Goal: Register for event/course

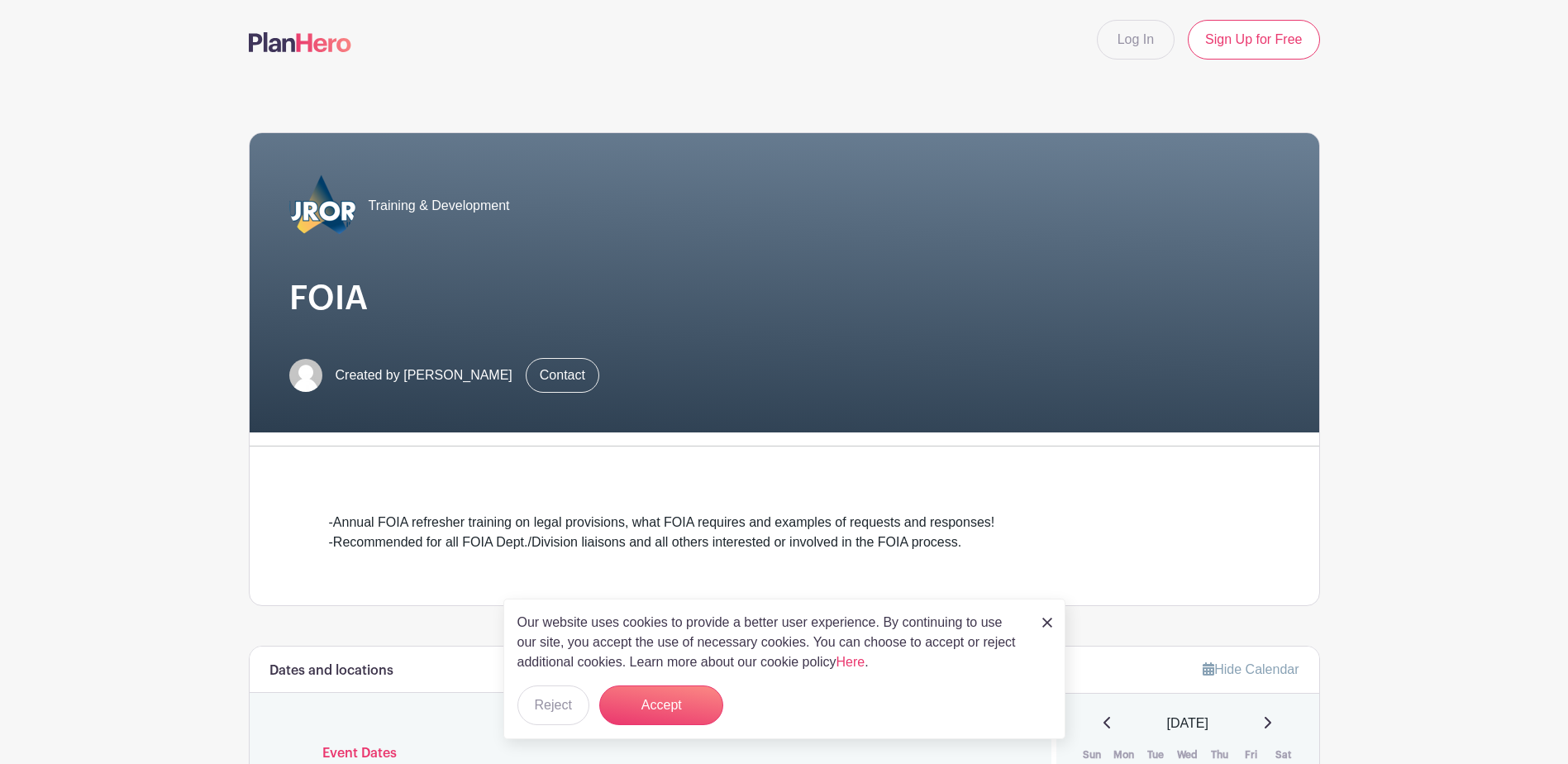
click at [1441, 14] on nav "Log In Sign Up for Free" at bounding box center [784, 40] width 1568 height 79
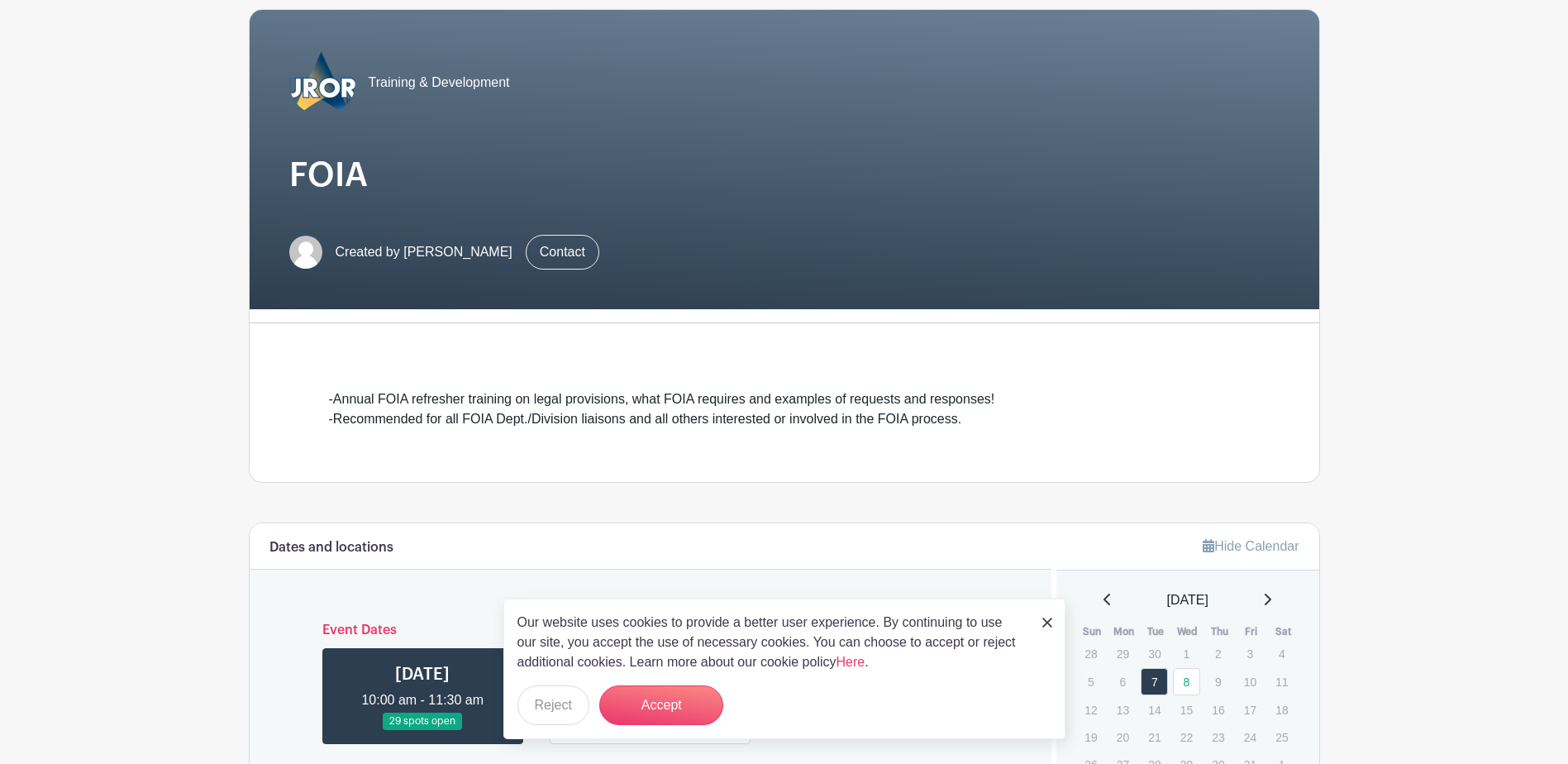
scroll to position [331, 0]
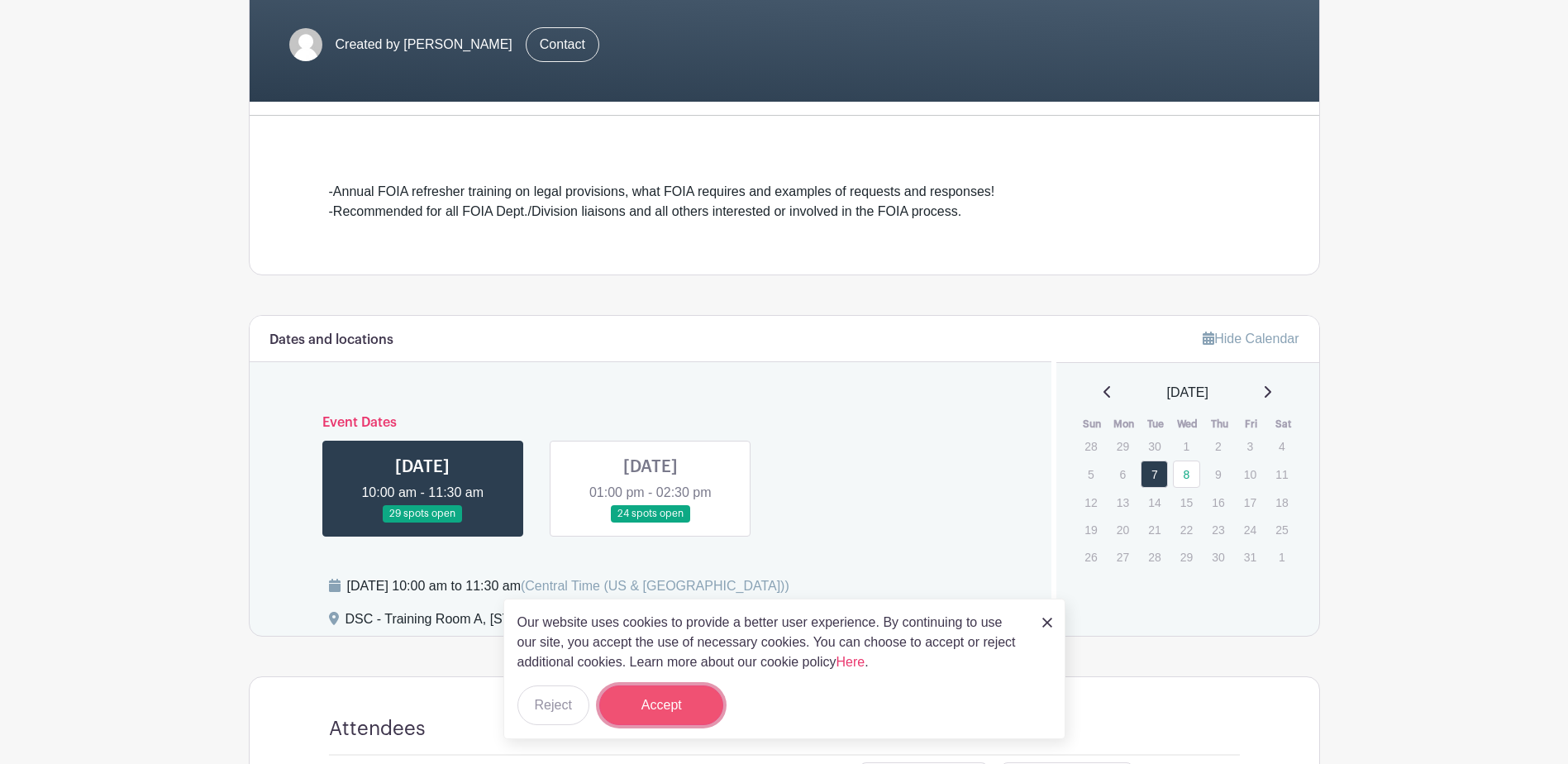
click at [650, 709] on button "Accept" at bounding box center [661, 705] width 124 height 40
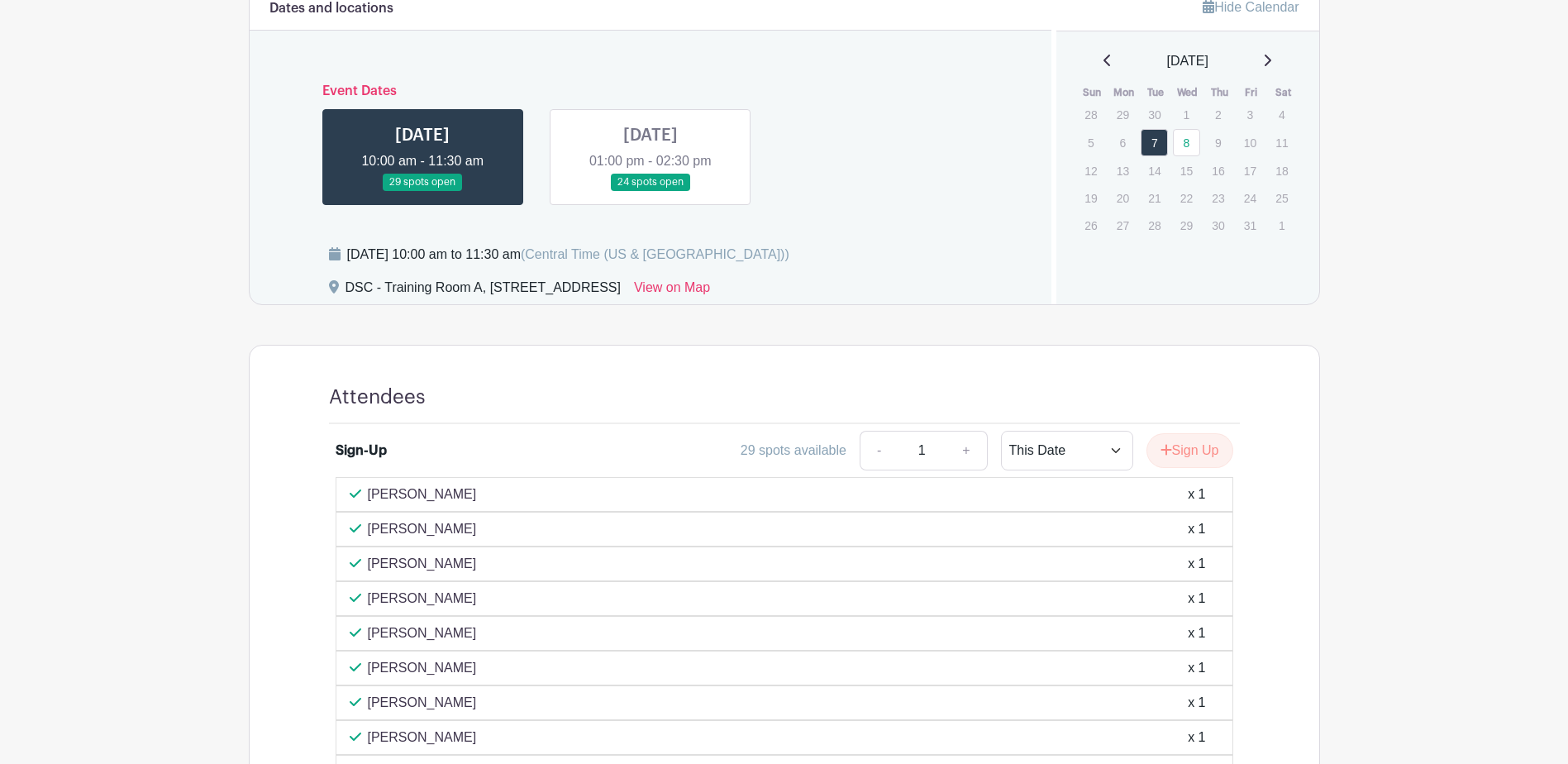
scroll to position [660, 0]
click at [1208, 446] on button "Sign Up" at bounding box center [1190, 451] width 87 height 35
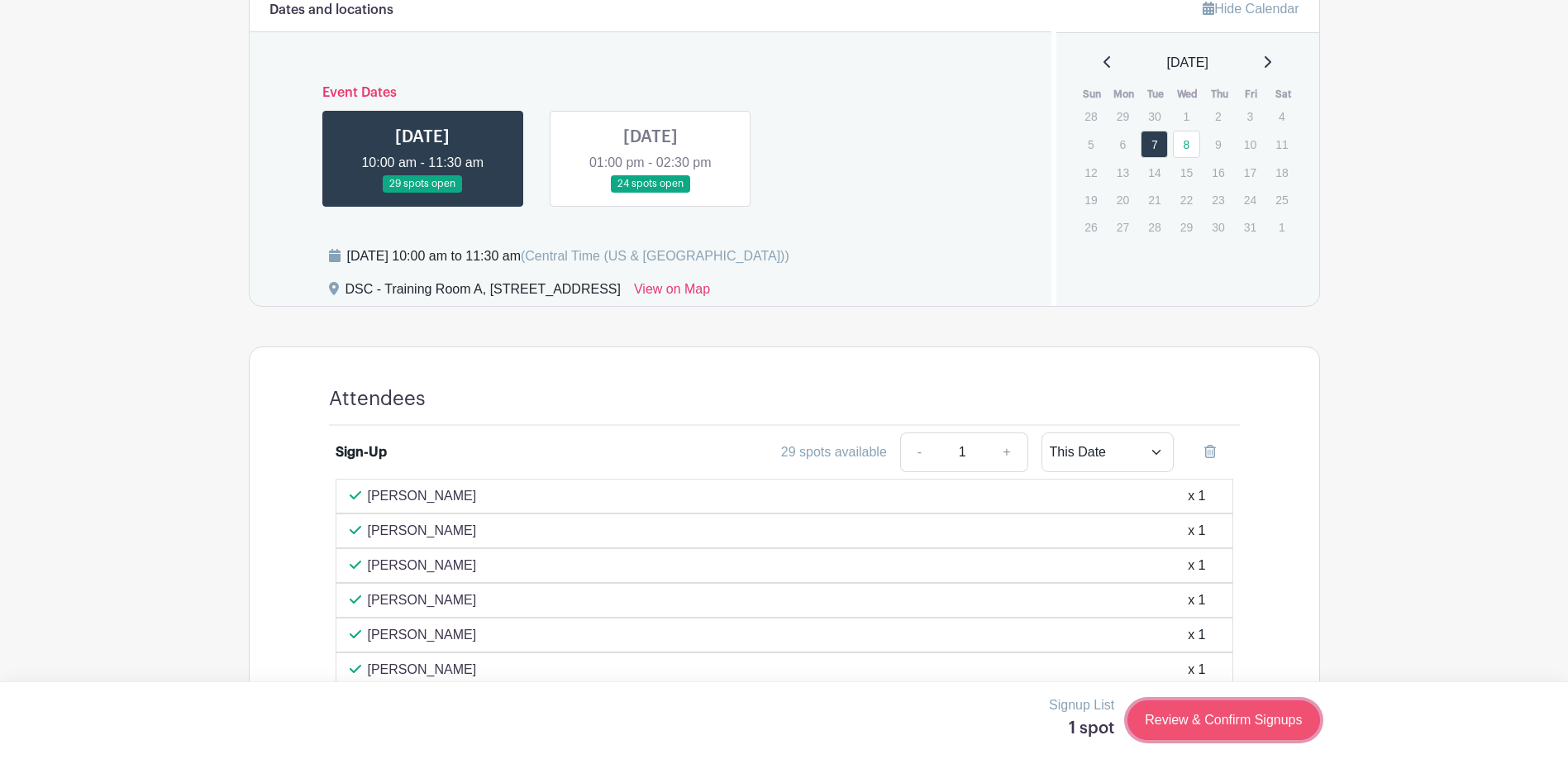
click at [1161, 713] on link "Review & Confirm Signups" at bounding box center [1224, 720] width 192 height 40
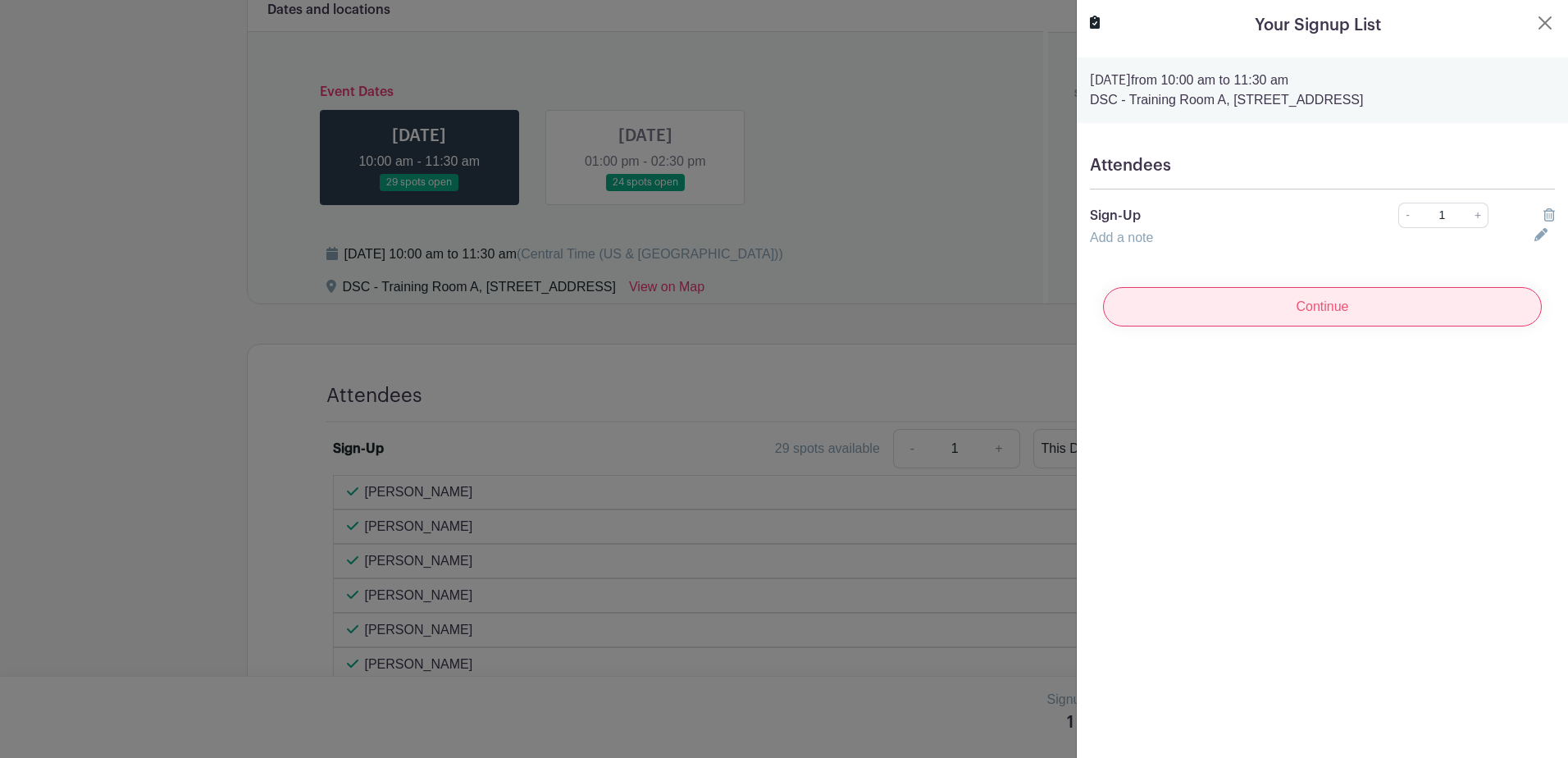
click at [1374, 317] on input "Continue" at bounding box center [1322, 307] width 439 height 39
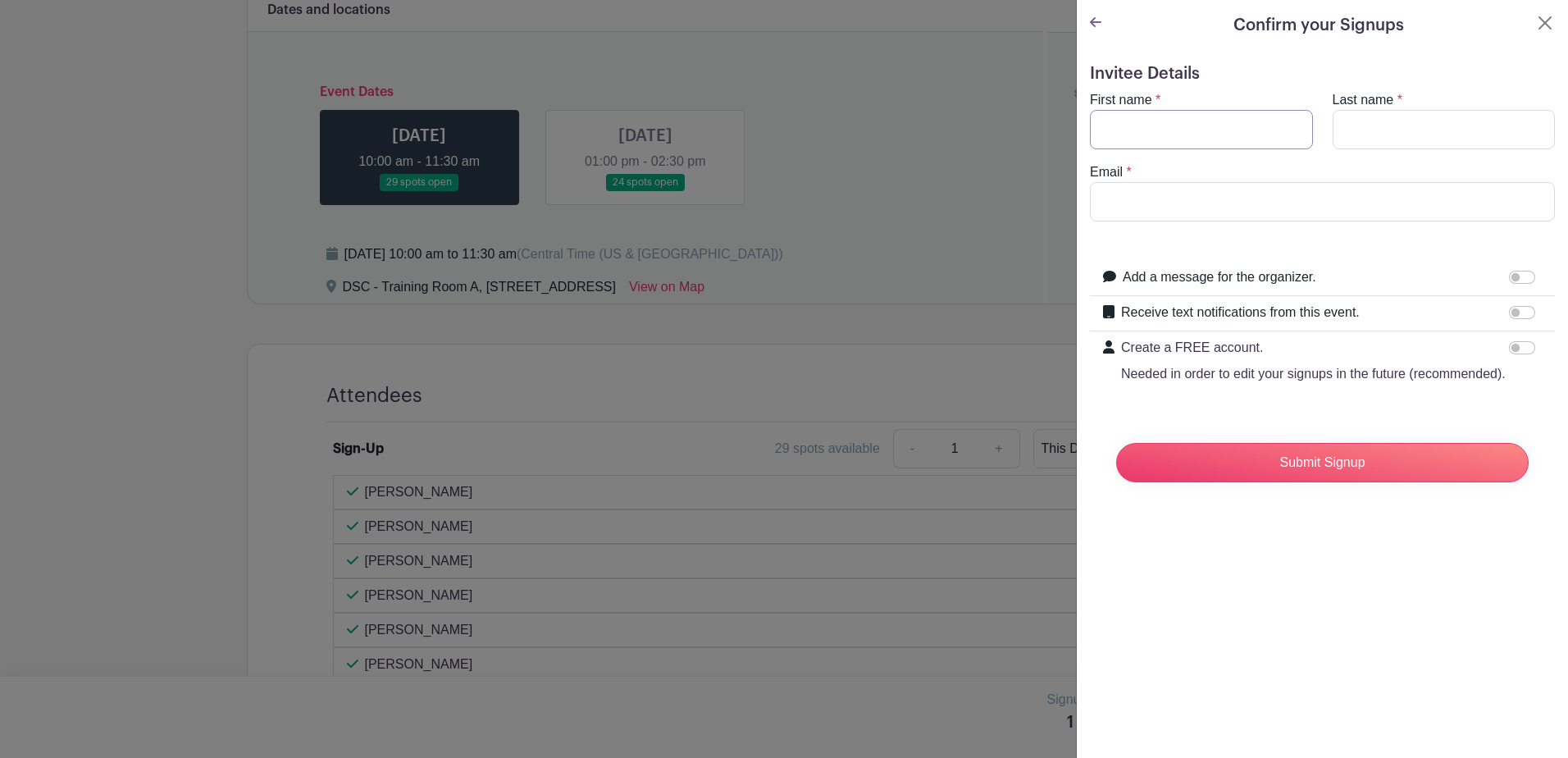
click at [1145, 124] on input "First name" at bounding box center [1201, 130] width 223 height 39
type input "[PERSON_NAME]"
type input "[EMAIL_ADDRESS][DOMAIN_NAME]"
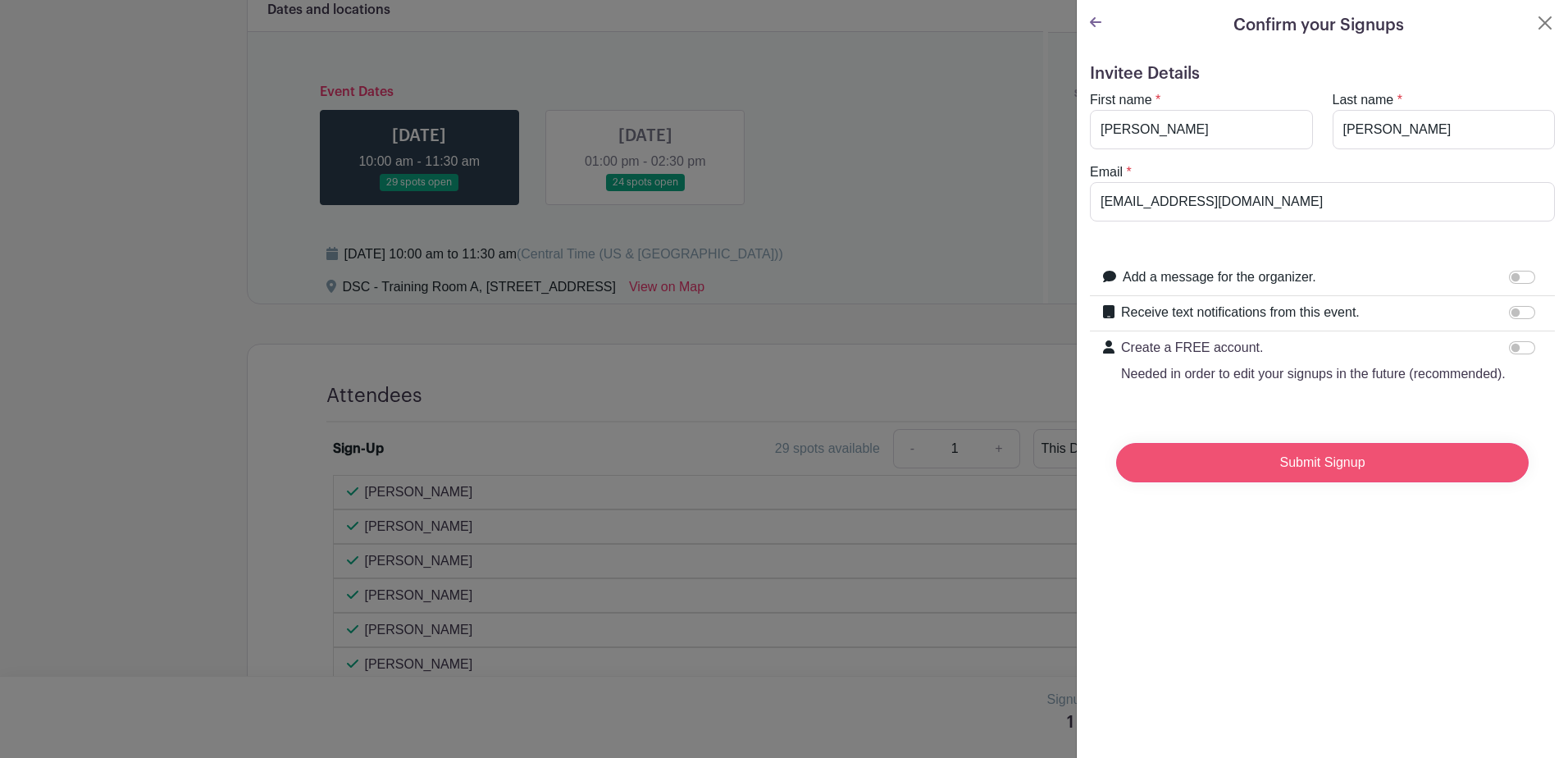
click at [1203, 482] on input "Submit Signup" at bounding box center [1322, 462] width 413 height 39
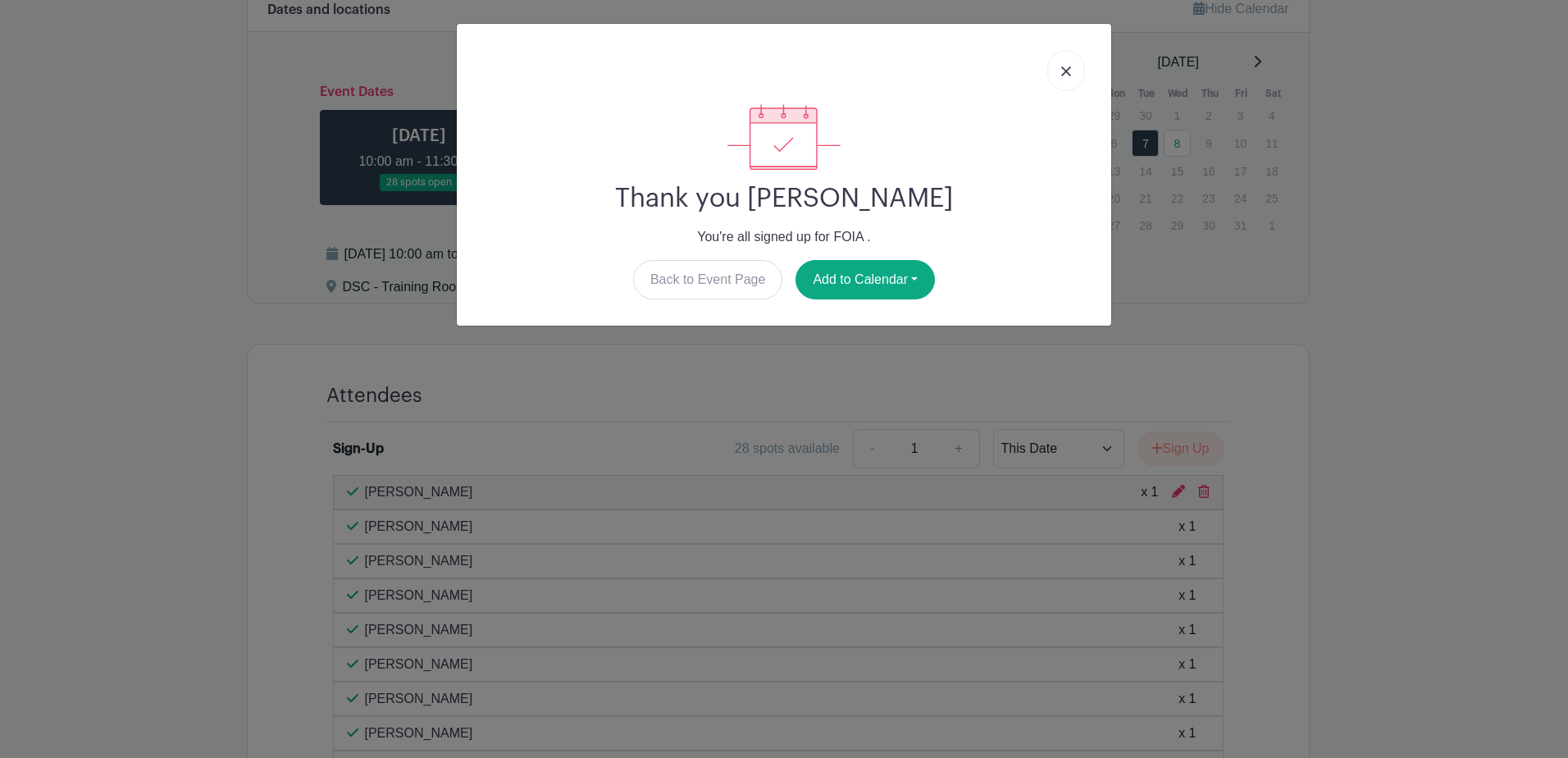
click at [1068, 71] on img at bounding box center [1066, 72] width 10 height 10
